Goal: Find specific page/section: Find specific page/section

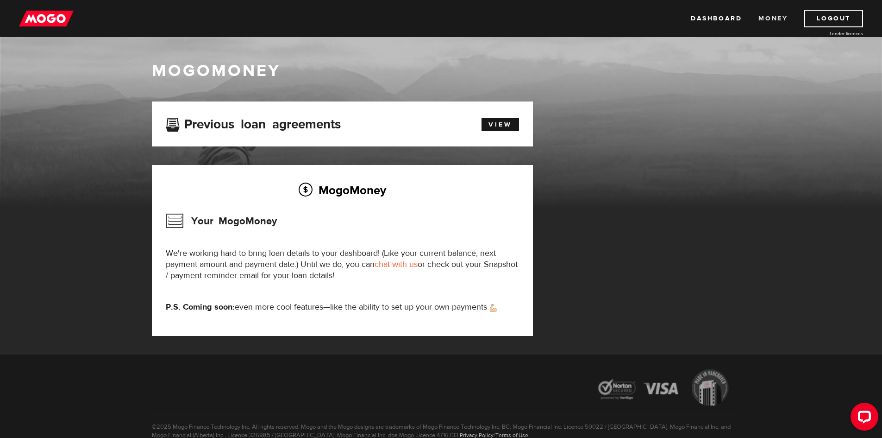
click at [765, 17] on link "Money" at bounding box center [773, 19] width 29 height 18
click at [727, 23] on link "Dashboard" at bounding box center [716, 19] width 51 height 18
click at [73, 241] on div "MogoMoney MogoMoney Your MogoMoney application Expired Your MogoMoney credit de…" at bounding box center [441, 195] width 882 height 317
click at [728, 18] on link "Dashboard" at bounding box center [716, 19] width 51 height 18
click at [769, 18] on link "Money" at bounding box center [773, 19] width 29 height 18
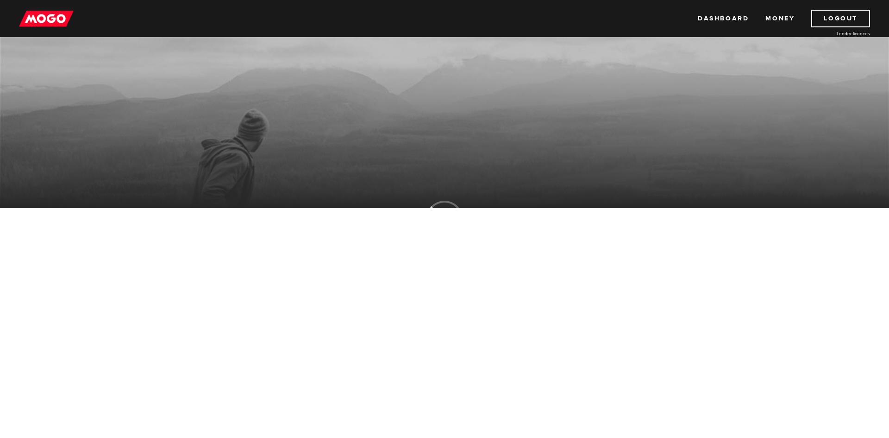
click at [44, 125] on div "MogoMoney" at bounding box center [444, 134] width 889 height 148
